Goal: Information Seeking & Learning: Learn about a topic

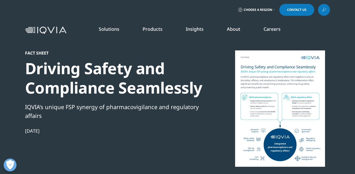
scroll to position [47, 305]
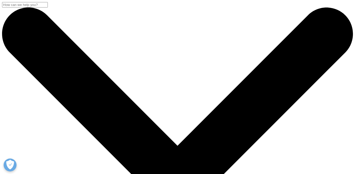
scroll to position [200, 305]
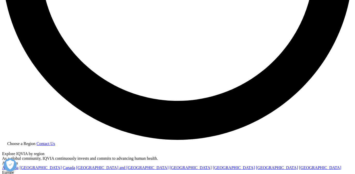
scroll to position [994, 0]
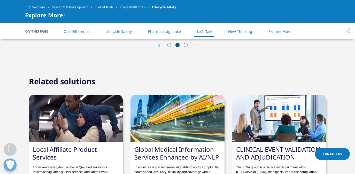
click at [194, 48] on div "Next" at bounding box center [193, 45] width 7 height 5
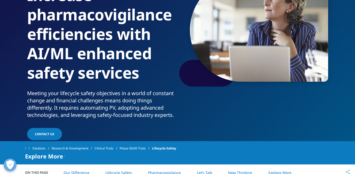
scroll to position [0, 0]
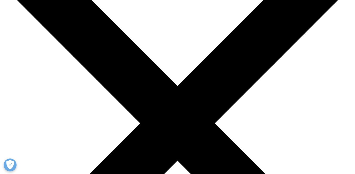
scroll to position [57, 0]
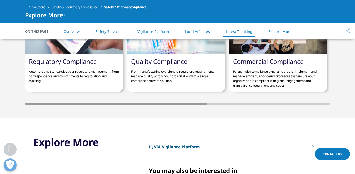
scroll to position [1172, 0]
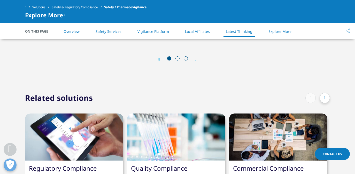
click at [25, 5] on link at bounding box center [28, 7] width 7 height 9
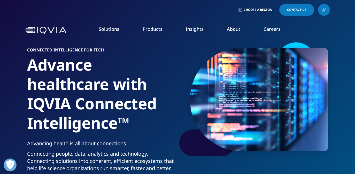
click at [319, 11] on link at bounding box center [324, 10] width 12 height 12
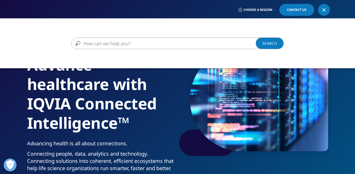
click at [218, 43] on input "Pesquisar" at bounding box center [169, 43] width 197 height 12
type input "quiz"
